Goal: Task Accomplishment & Management: Manage account settings

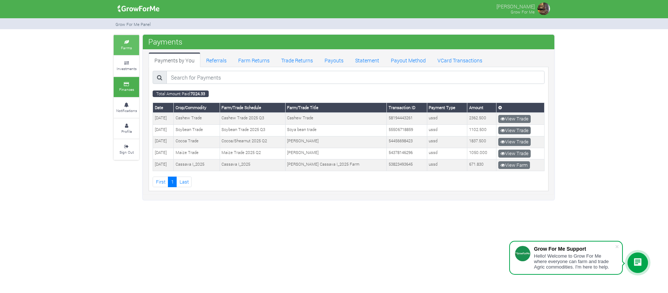
click at [126, 46] on small "Farms" at bounding box center [126, 47] width 11 height 5
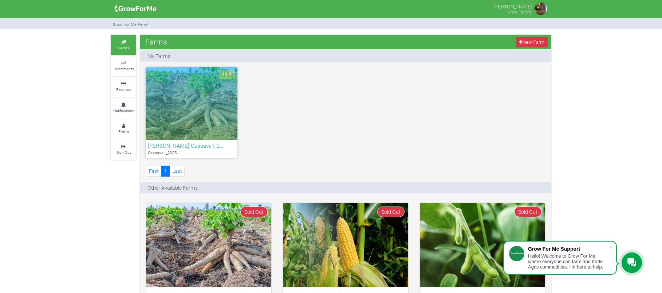
click at [662, 118] on html "Grow For Me Support Hello! Welcome to Grow For Me where everyone can farm and t…" at bounding box center [331, 146] width 662 height 293
click at [122, 66] on small "Investments" at bounding box center [124, 68] width 20 height 5
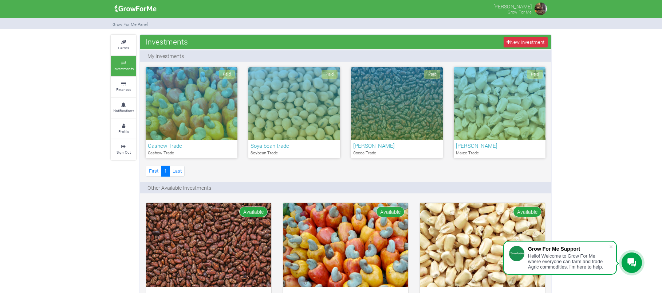
click at [190, 126] on div "Paid" at bounding box center [192, 103] width 92 height 73
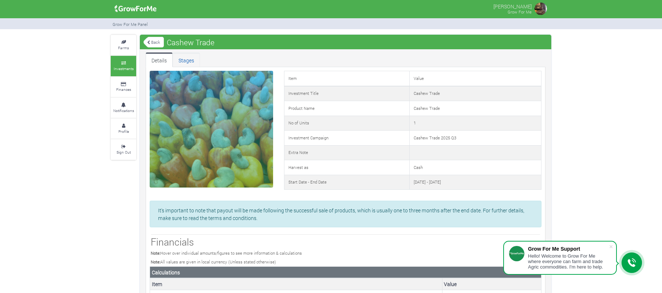
click at [185, 58] on link "Stages" at bounding box center [186, 59] width 27 height 15
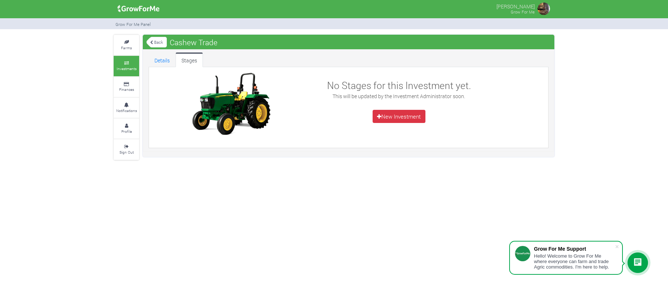
click at [157, 44] on link "Back" at bounding box center [156, 42] width 20 height 12
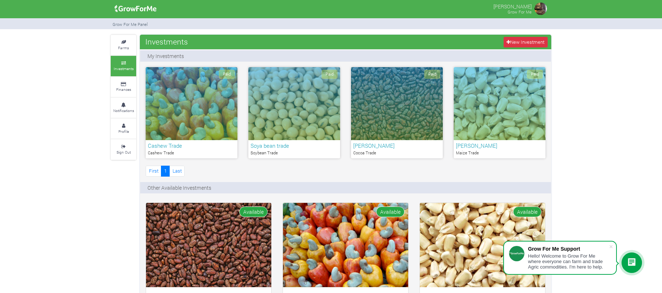
click at [287, 107] on div "Paid" at bounding box center [294, 103] width 92 height 73
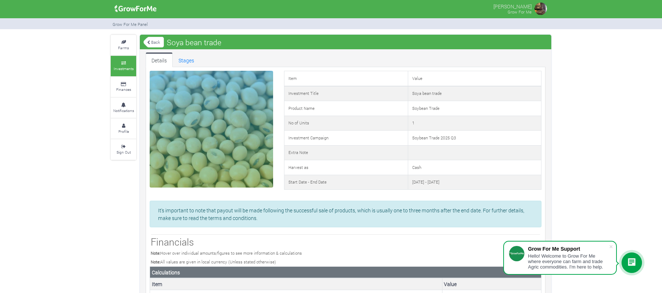
click at [154, 41] on link "Back" at bounding box center [154, 42] width 20 height 12
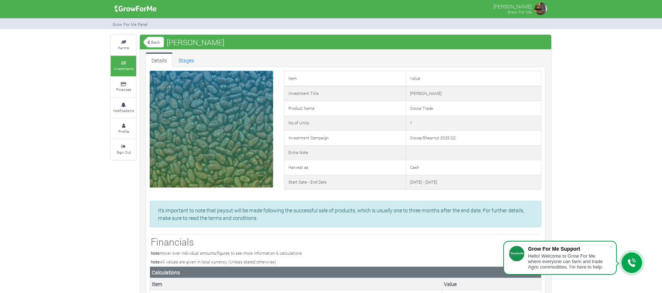
click at [158, 41] on link "Back" at bounding box center [154, 42] width 20 height 12
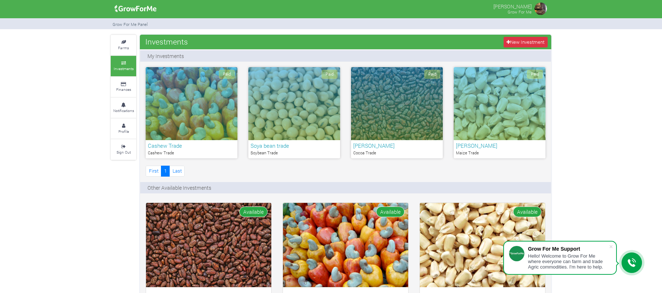
click at [517, 102] on div "Paid" at bounding box center [500, 103] width 92 height 73
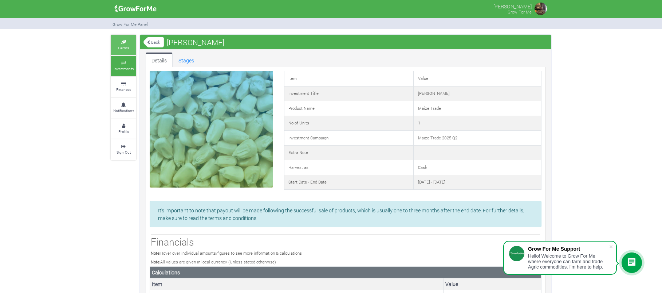
click at [121, 44] on link "Farms" at bounding box center [124, 45] width 26 height 20
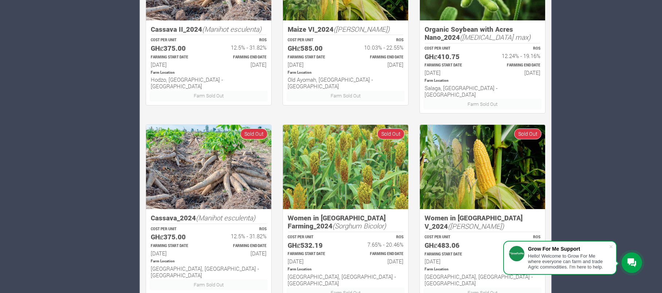
scroll to position [479, 0]
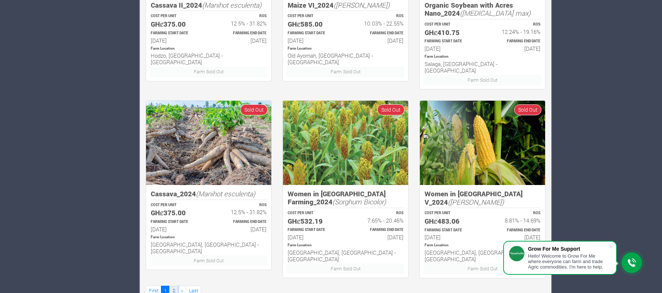
click at [177, 285] on link "2" at bounding box center [173, 290] width 9 height 11
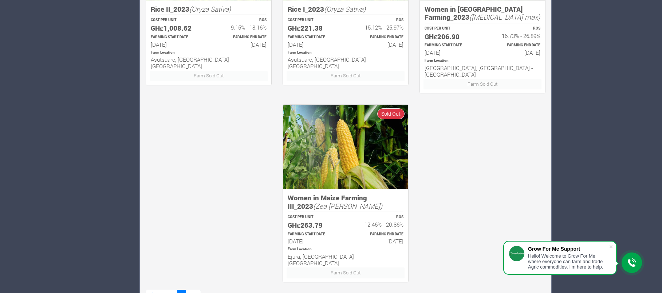
scroll to position [479, 0]
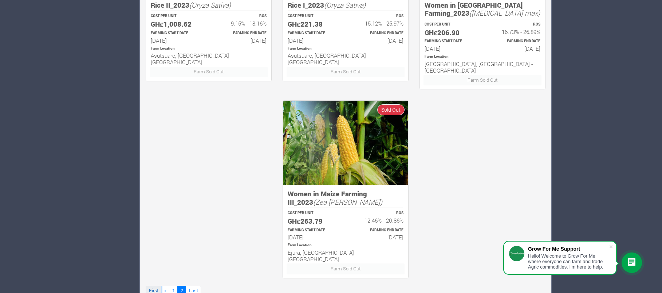
click at [154, 285] on link "First" at bounding box center [154, 290] width 16 height 11
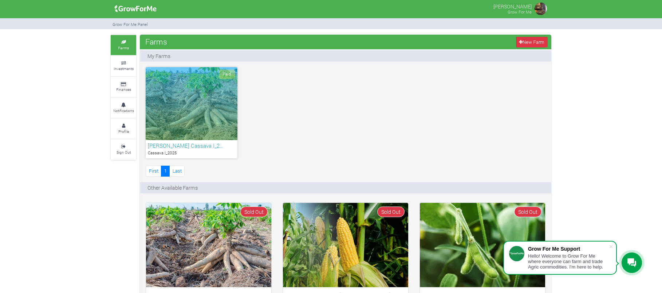
click at [540, 8] on img at bounding box center [541, 8] width 15 height 15
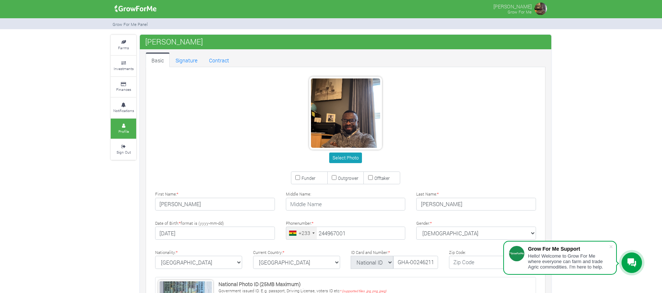
type input "24 496 7001"
click at [196, 63] on link "Signature" at bounding box center [187, 59] width 34 height 15
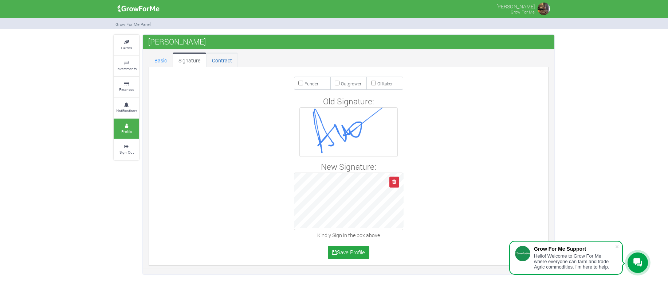
click at [224, 59] on link "Contract" at bounding box center [222, 59] width 32 height 15
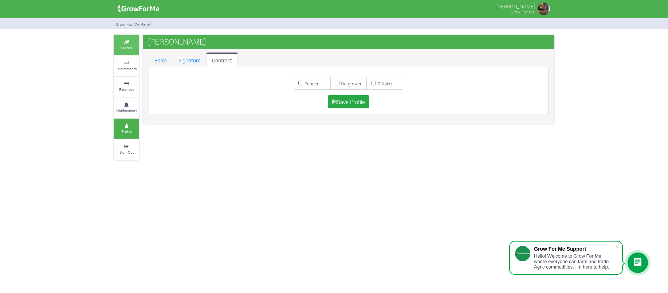
click at [130, 46] on small "Farms" at bounding box center [126, 47] width 11 height 5
